Goal: Find specific fact: Find specific fact

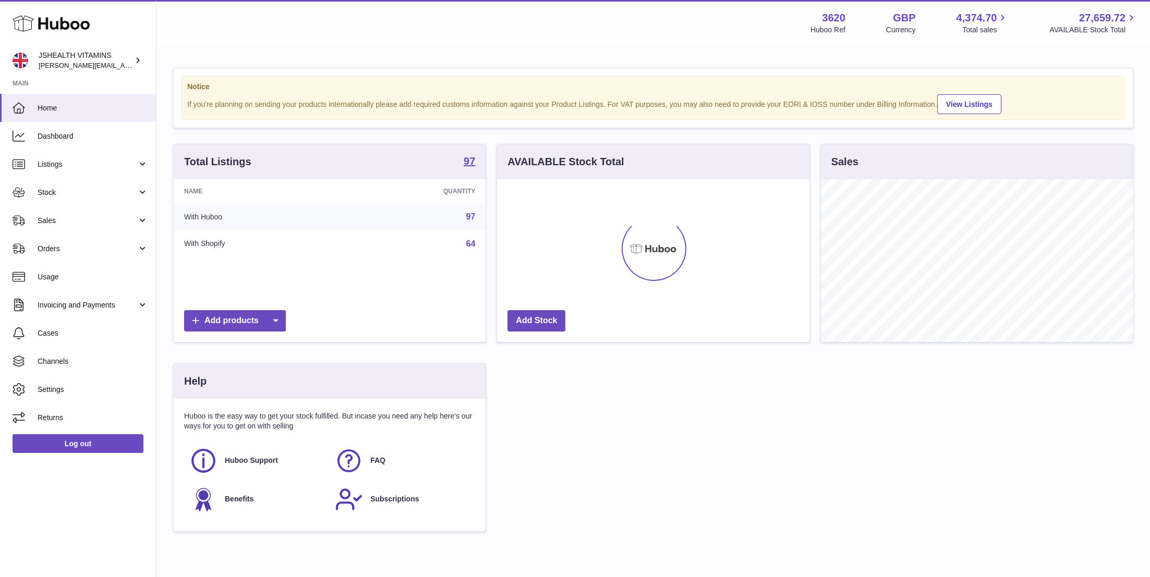
scroll to position [163, 312]
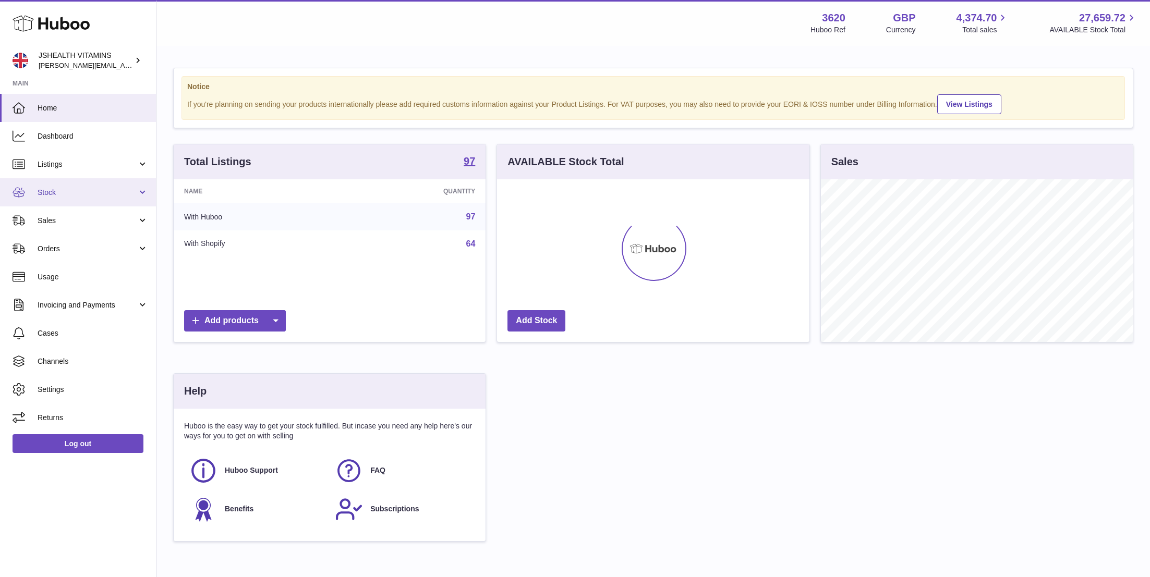
click at [107, 184] on link "Stock" at bounding box center [78, 192] width 156 height 28
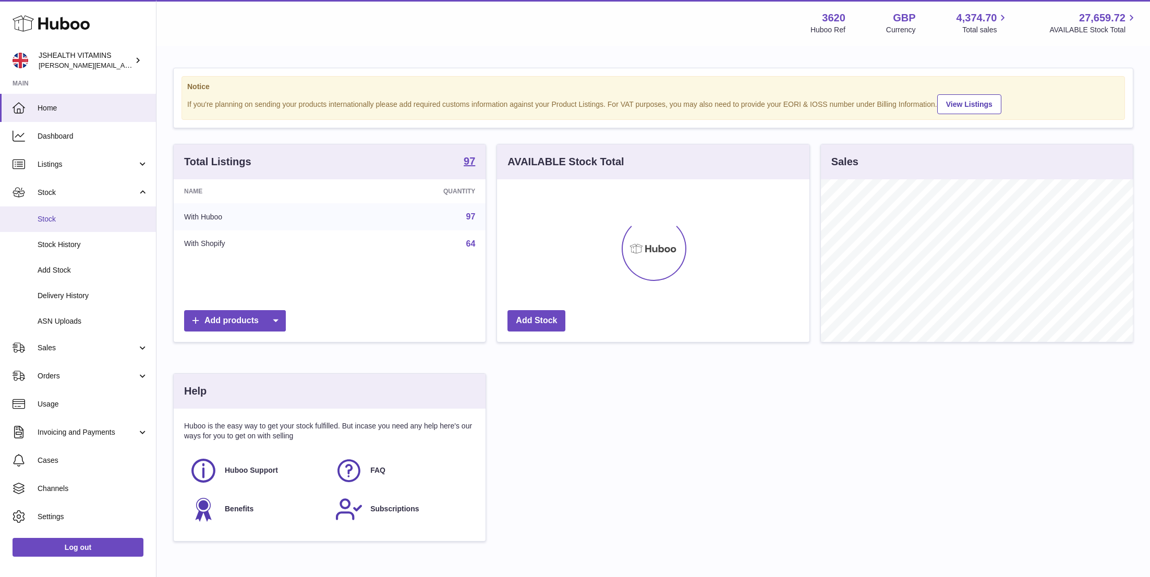
click at [94, 219] on span "Stock" at bounding box center [93, 219] width 111 height 10
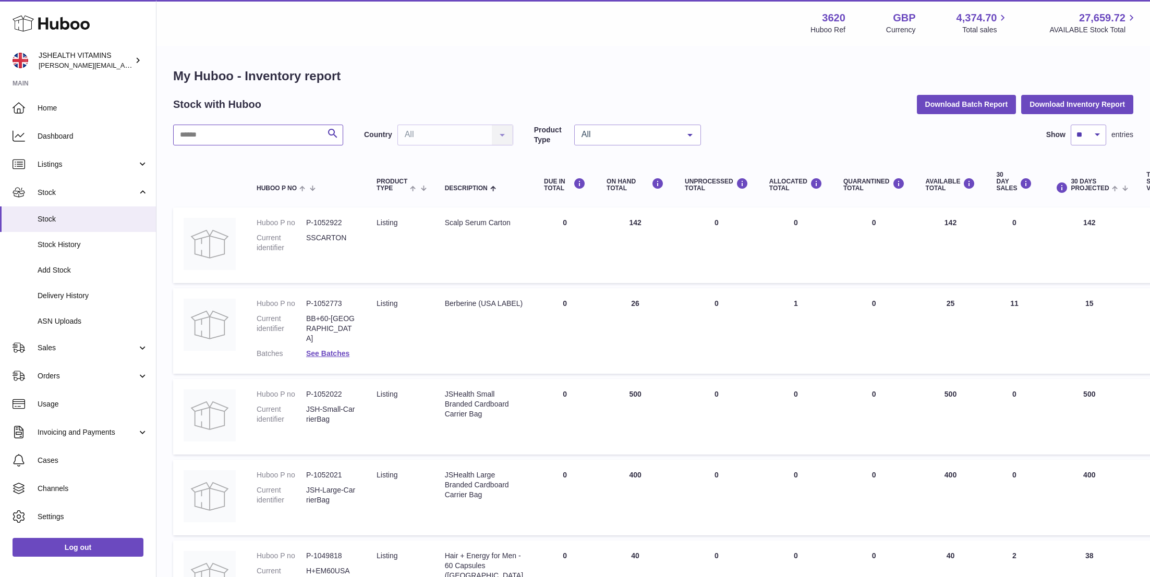
click at [263, 135] on input "text" at bounding box center [258, 135] width 170 height 21
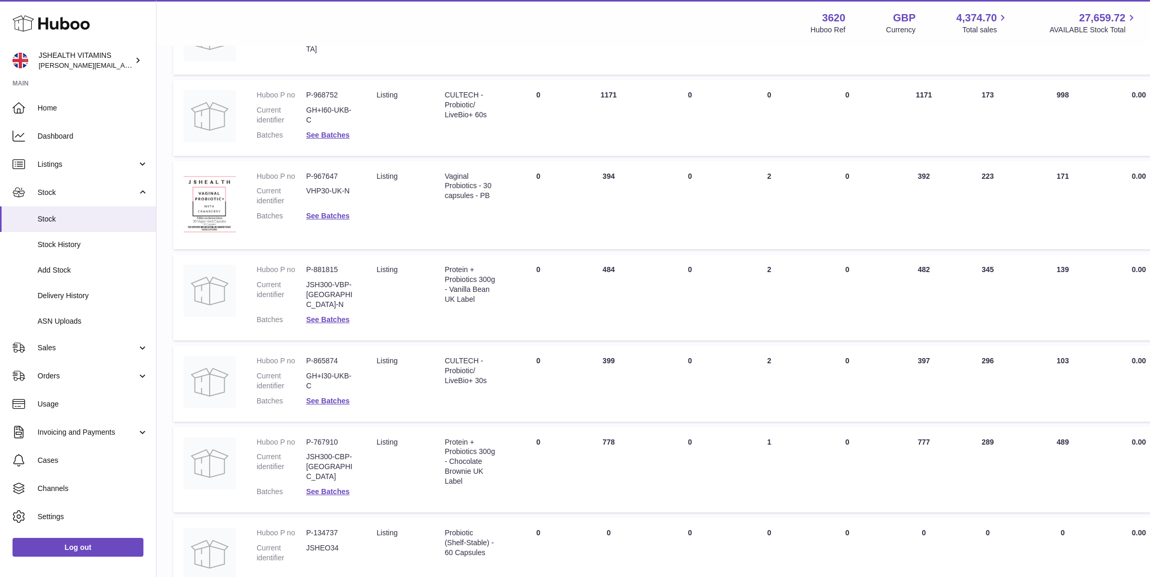
scroll to position [203, 0]
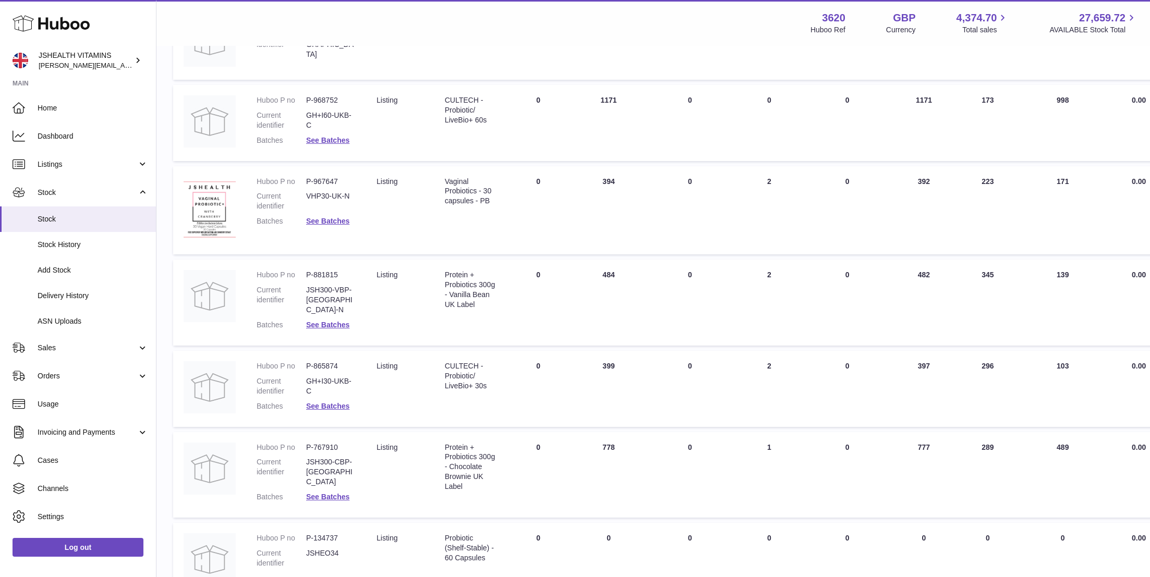
type input "*********"
drag, startPoint x: 343, startPoint y: 357, endPoint x: 305, endPoint y: 355, distance: 37.6
click at [305, 362] on dl "Huboo P no P-865874 Current identifier GH+I30-UKB-C Batches See Batches" at bounding box center [306, 389] width 99 height 55
copy dl "P-865874"
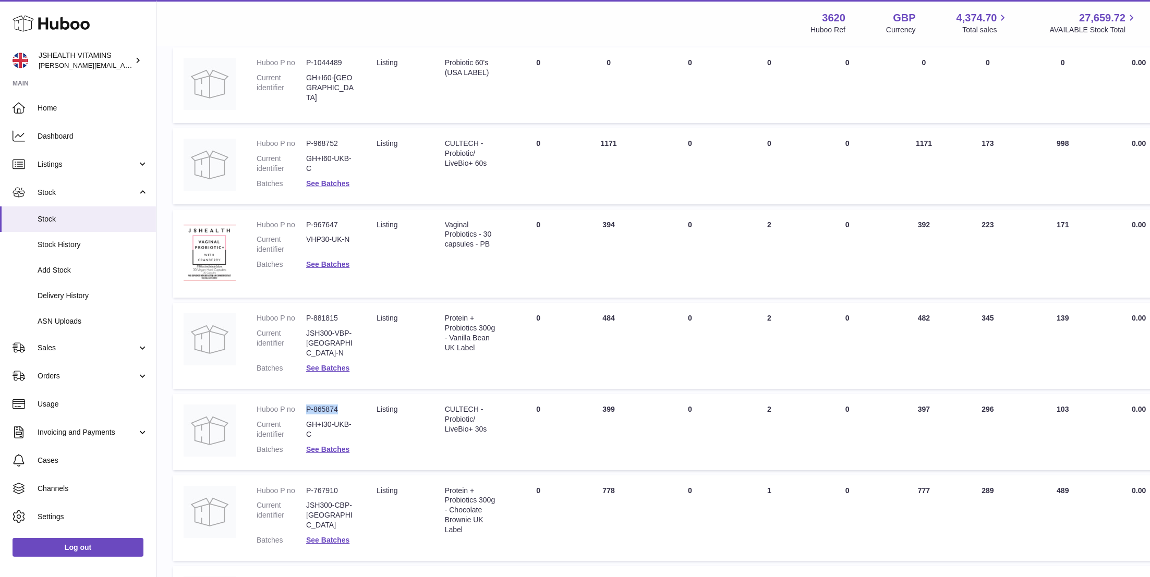
scroll to position [148, 0]
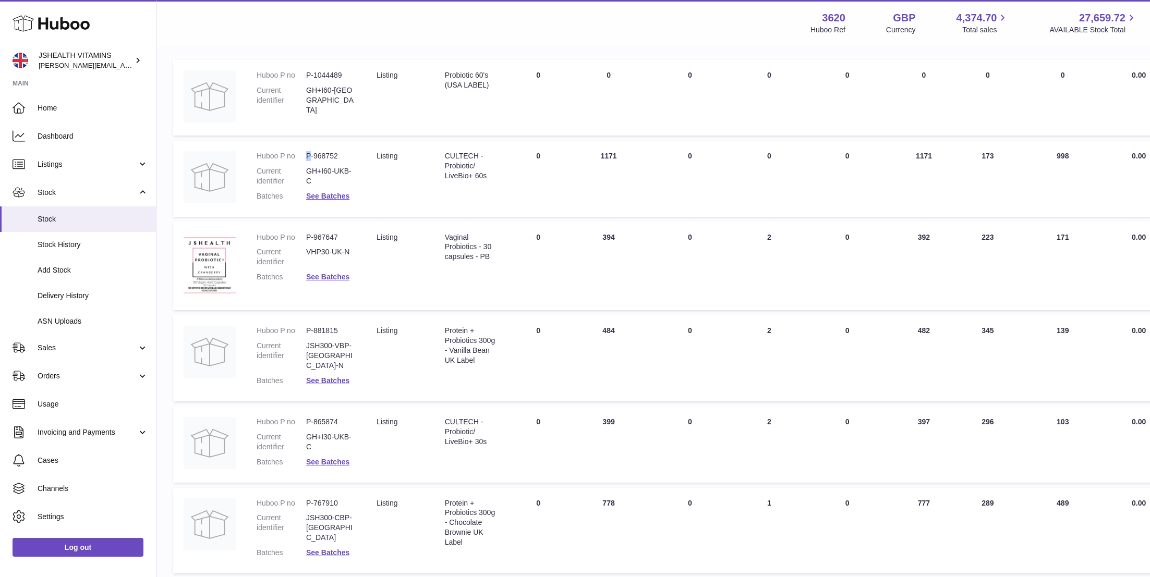
drag, startPoint x: 344, startPoint y: 150, endPoint x: 310, endPoint y: 154, distance: 33.6
click at [309, 154] on td "Huboo P no P-968752 Current identifier GH+I60-UKB-C Batches See Batches" at bounding box center [306, 179] width 120 height 76
click at [310, 154] on dd "P-968752" at bounding box center [331, 156] width 50 height 10
click at [305, 154] on dt "Huboo P no" at bounding box center [282, 156] width 50 height 10
drag, startPoint x: 339, startPoint y: 159, endPoint x: 306, endPoint y: 157, distance: 32.9
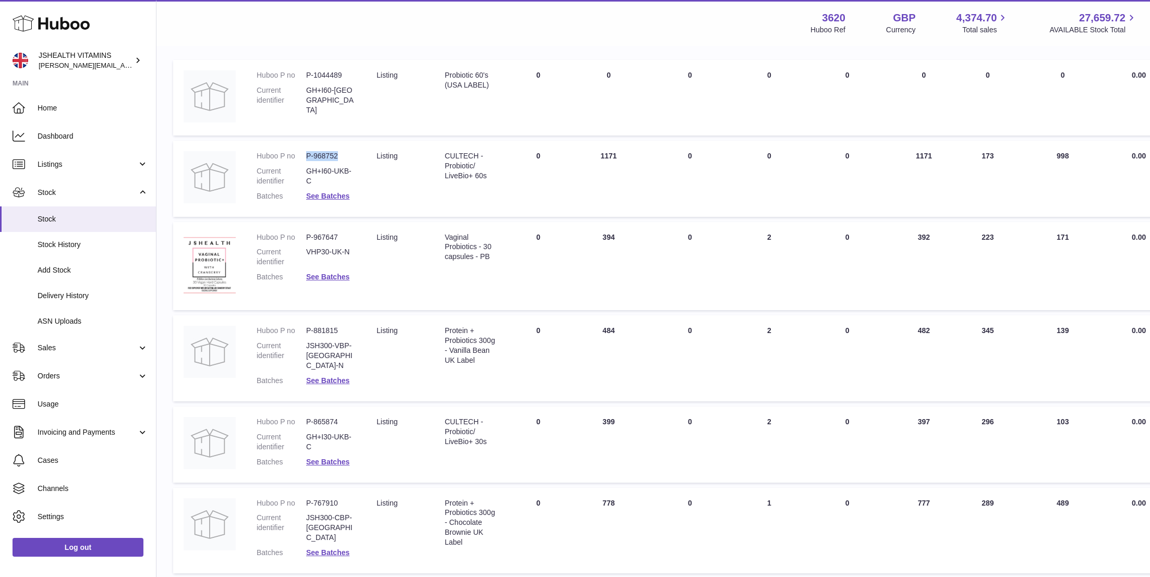
click at [306, 157] on dd "P-968752" at bounding box center [331, 156] width 50 height 10
copy dd "P-968752"
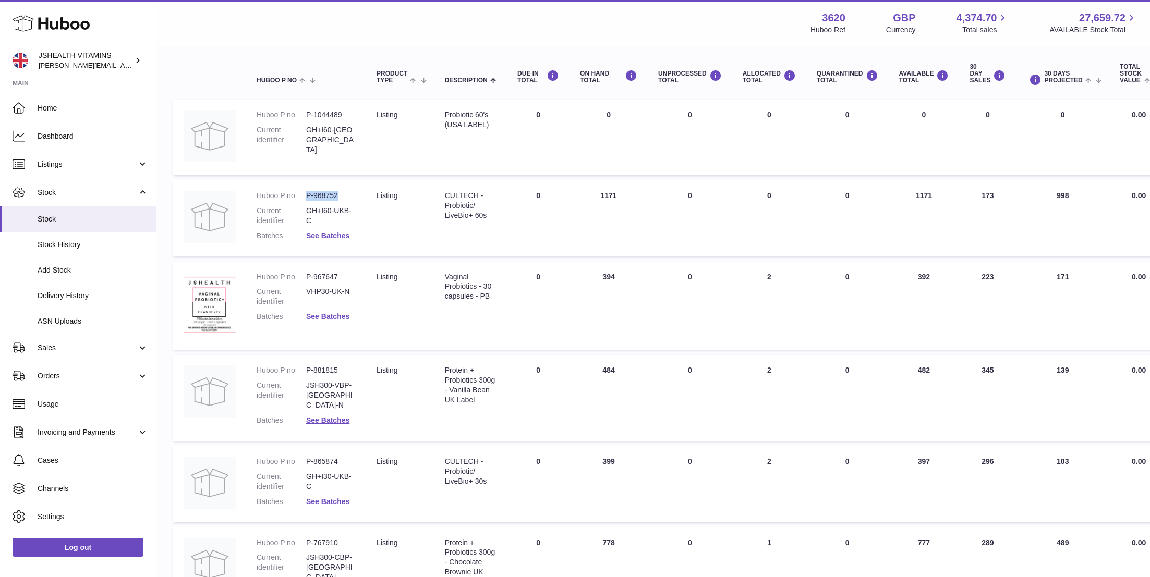
scroll to position [107, 0]
